Goal: Check status: Check status

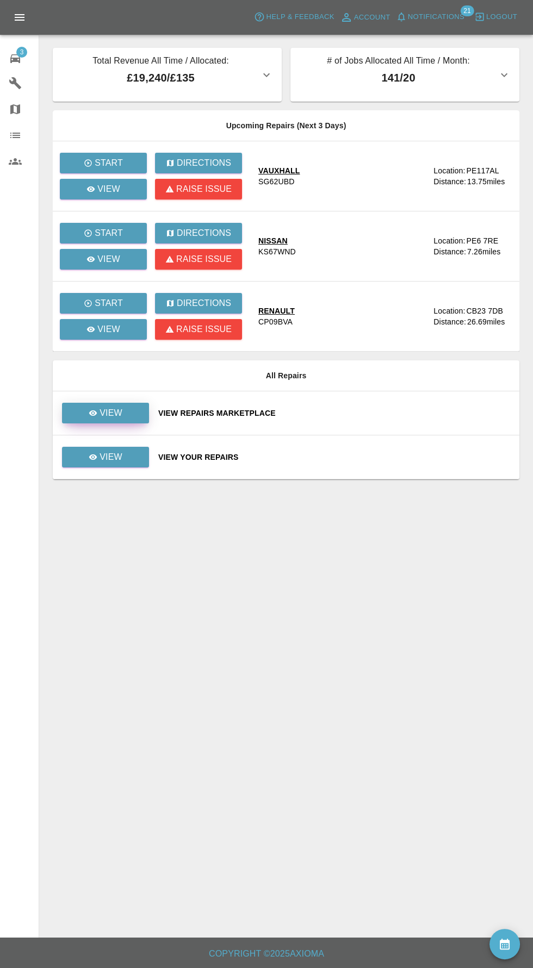
click at [121, 411] on p "View" at bounding box center [110, 413] width 23 height 13
click at [120, 451] on p "View" at bounding box center [110, 457] width 23 height 13
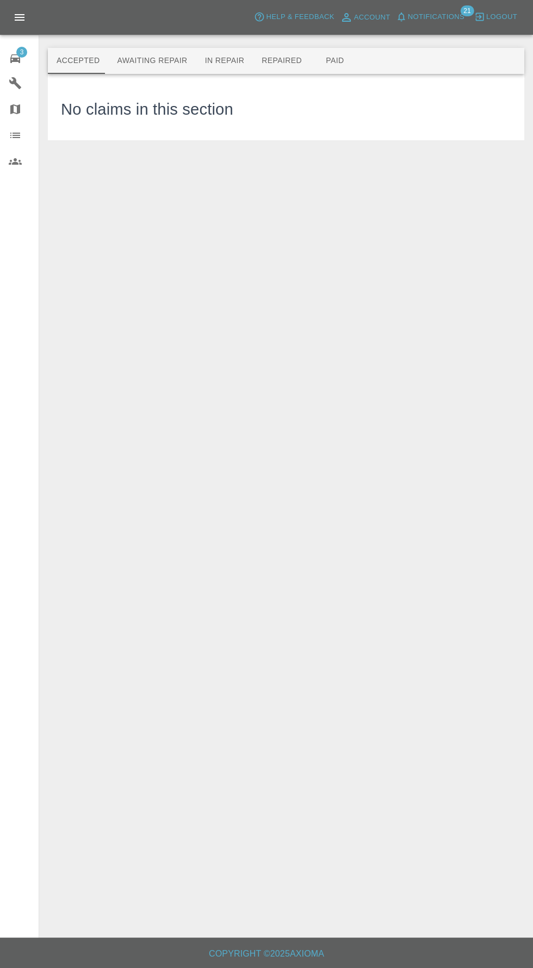
click at [268, 61] on button "Repaired" at bounding box center [282, 61] width 58 height 26
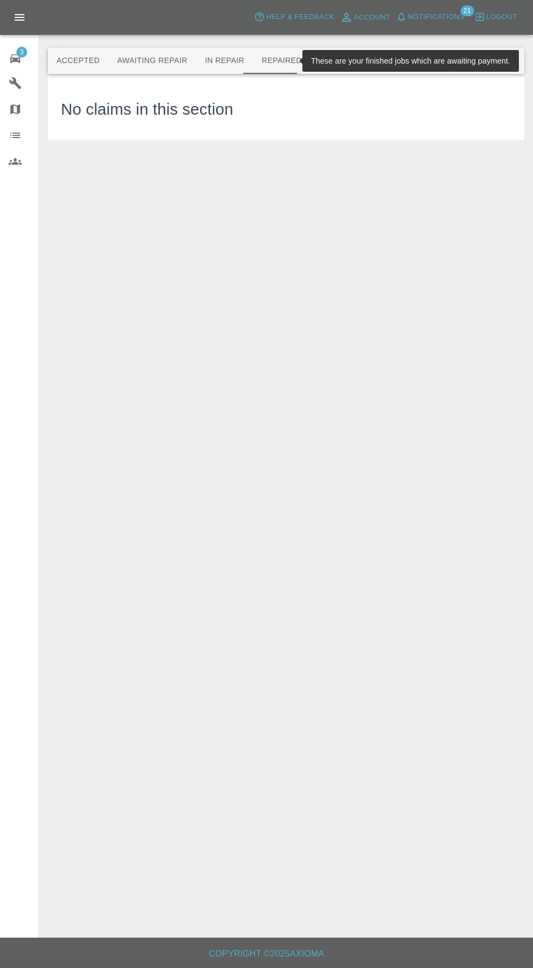
click at [331, 64] on button "Paid" at bounding box center [334, 61] width 49 height 26
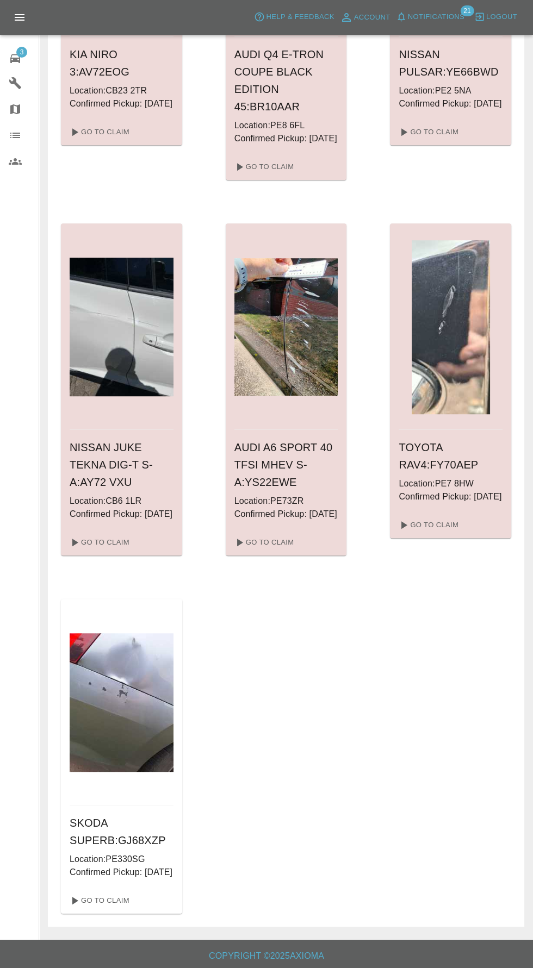
scroll to position [997, 0]
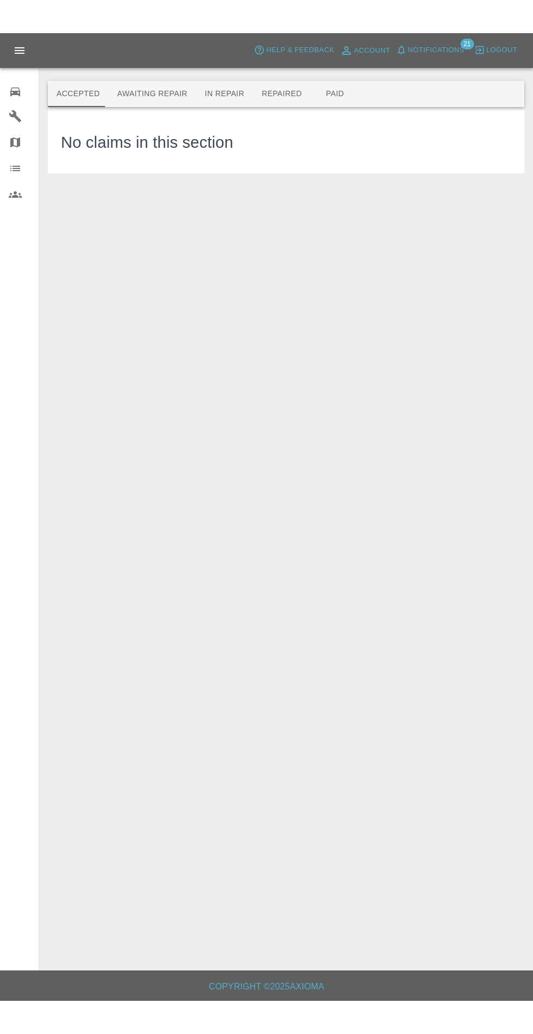
scroll to position [77, 0]
